Goal: Share content: Share content

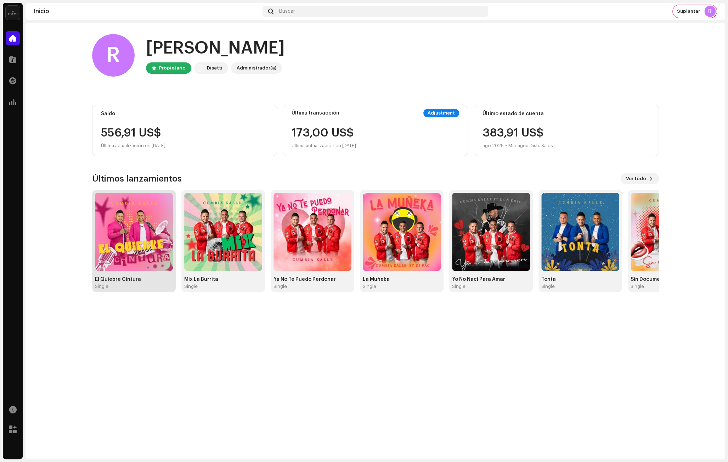
click at [133, 222] on img at bounding box center [134, 232] width 78 height 78
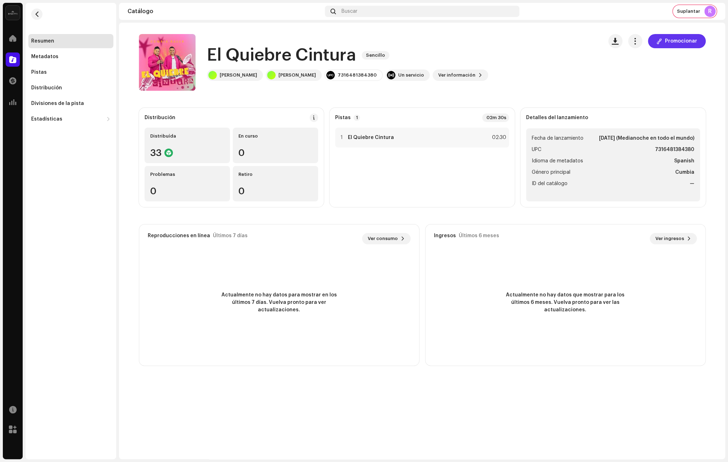
click at [701, 42] on button "Promocionar" at bounding box center [677, 41] width 58 height 14
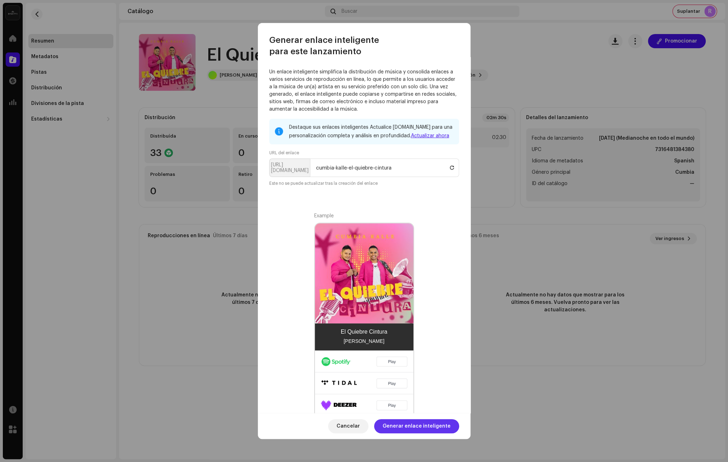
click at [395, 420] on span "Generar enlace inteligente" at bounding box center [417, 426] width 68 height 14
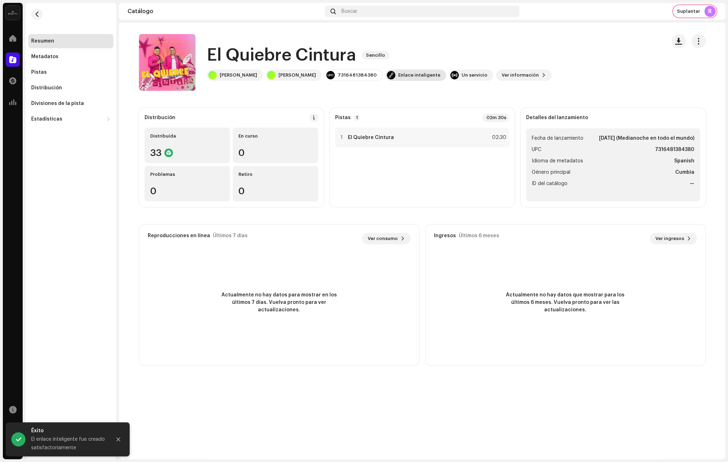
click at [398, 75] on div "Enlace inteligente" at bounding box center [419, 75] width 42 height 6
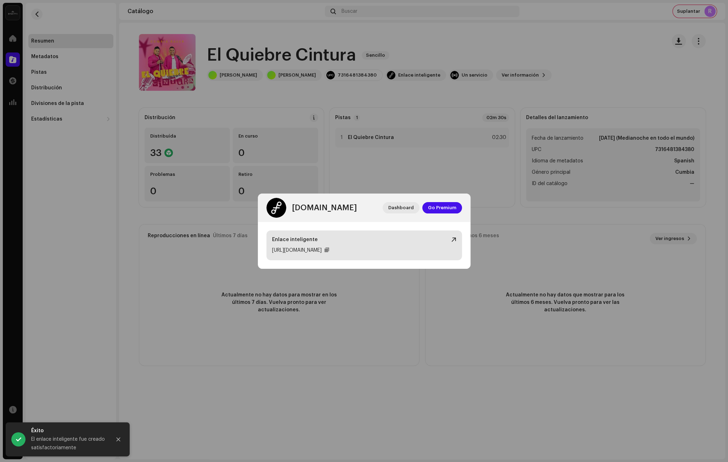
click at [451, 236] on div "Enlace inteligente" at bounding box center [364, 239] width 184 height 7
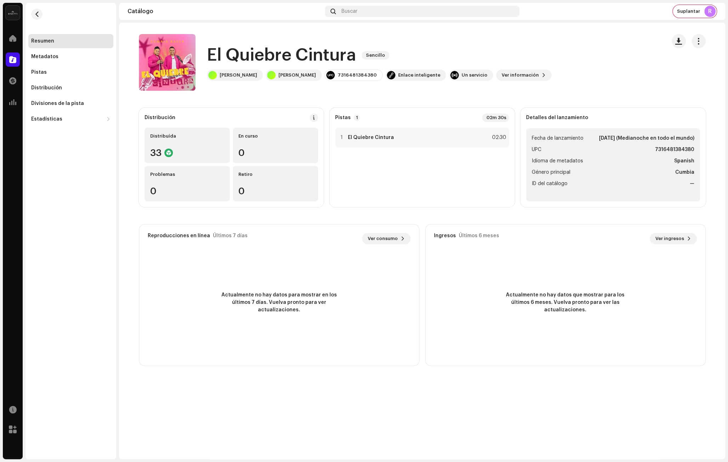
drag, startPoint x: 636, startPoint y: 28, endPoint x: 673, endPoint y: 18, distance: 38.0
click at [636, 28] on div "[DOMAIN_NAME] Dashboard Go Premium Enlace inteligente [URL][DOMAIN_NAME]" at bounding box center [364, 231] width 728 height 462
click at [684, 10] on span "Suplantar" at bounding box center [688, 12] width 23 height 6
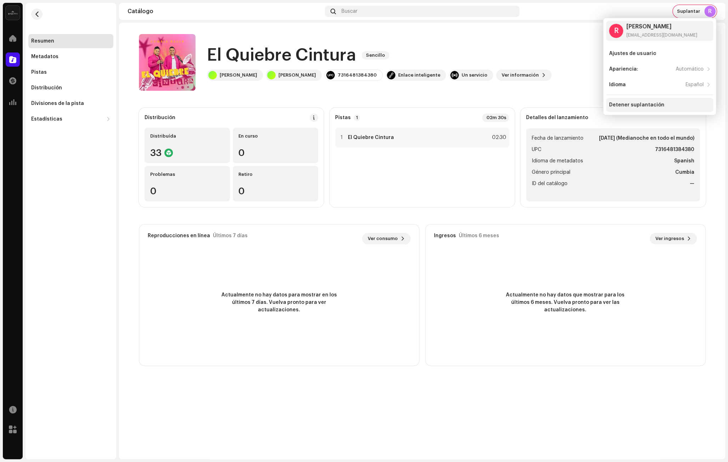
click at [612, 106] on div "Detener suplantación" at bounding box center [636, 105] width 55 height 6
